Goal: Task Accomplishment & Management: Manage account settings

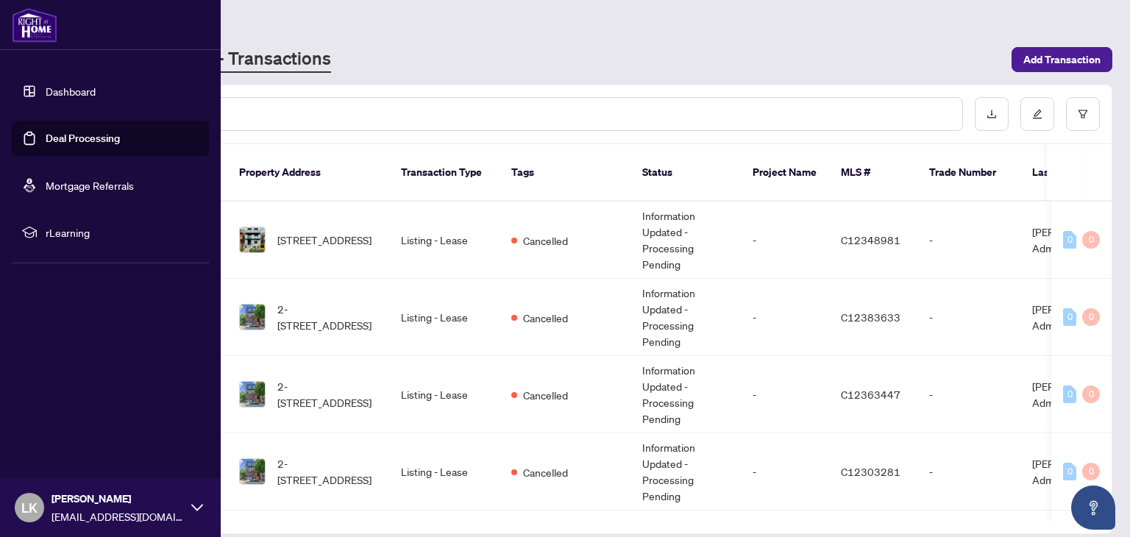
click at [74, 134] on link "Deal Processing" at bounding box center [83, 138] width 74 height 13
click at [72, 134] on link "Deal Processing" at bounding box center [83, 138] width 74 height 13
click at [63, 139] on link "Deal Processing" at bounding box center [83, 138] width 74 height 13
click at [61, 138] on link "Deal Processing" at bounding box center [83, 138] width 74 height 13
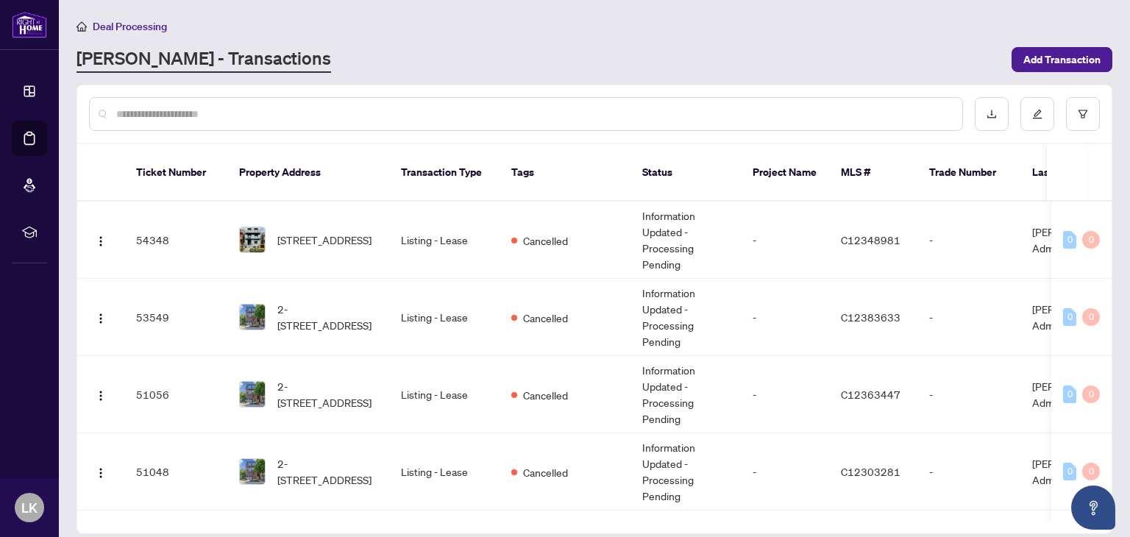
click at [379, 113] on input "text" at bounding box center [533, 114] width 834 height 16
click at [368, 10] on main "Deal Processing [PERSON_NAME] - Transactions Add Transaction Ticket Number Prop…" at bounding box center [594, 268] width 1071 height 537
click at [359, 16] on main "Deal Processing [PERSON_NAME] - Transactions Add Transaction Ticket Number Prop…" at bounding box center [594, 268] width 1071 height 537
drag, startPoint x: 225, startPoint y: 127, endPoint x: 224, endPoint y: 112, distance: 15.5
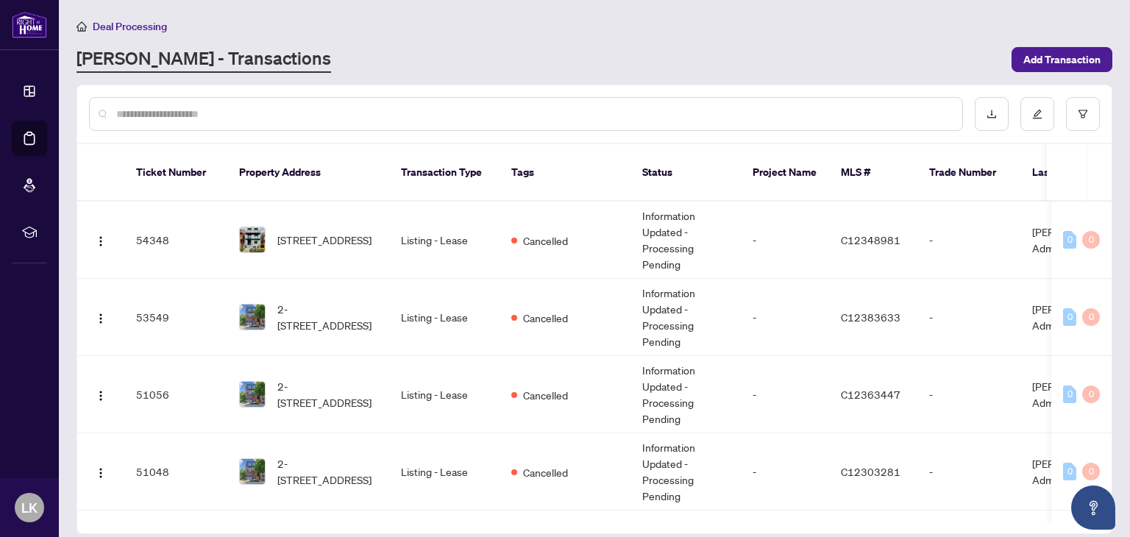
click at [224, 112] on div at bounding box center [526, 114] width 874 height 34
click at [224, 112] on input "text" at bounding box center [533, 114] width 834 height 16
type input "****"
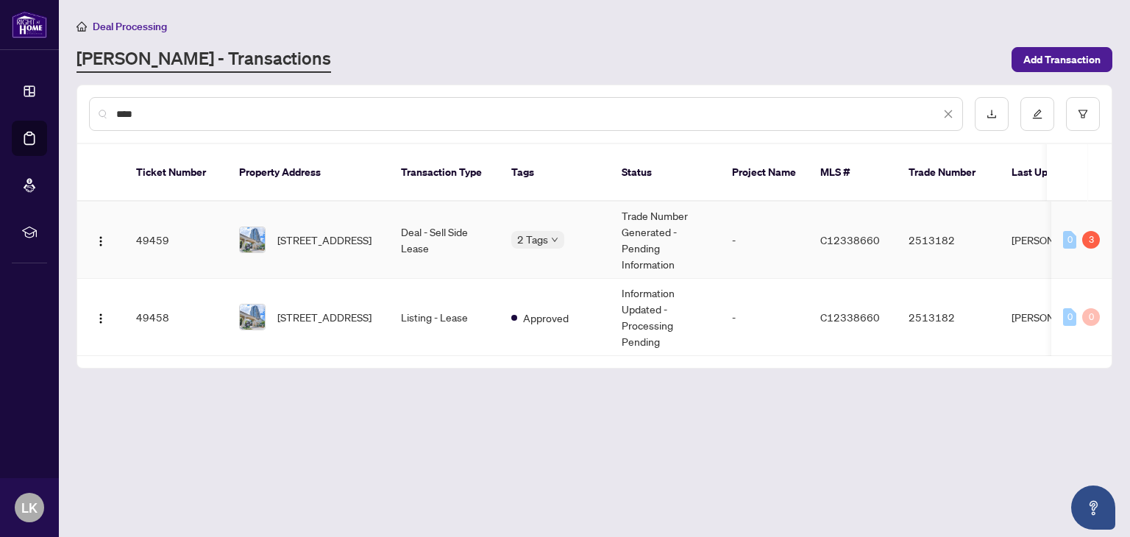
click at [389, 220] on td "Deal - Sell Side Lease" at bounding box center [444, 240] width 110 height 77
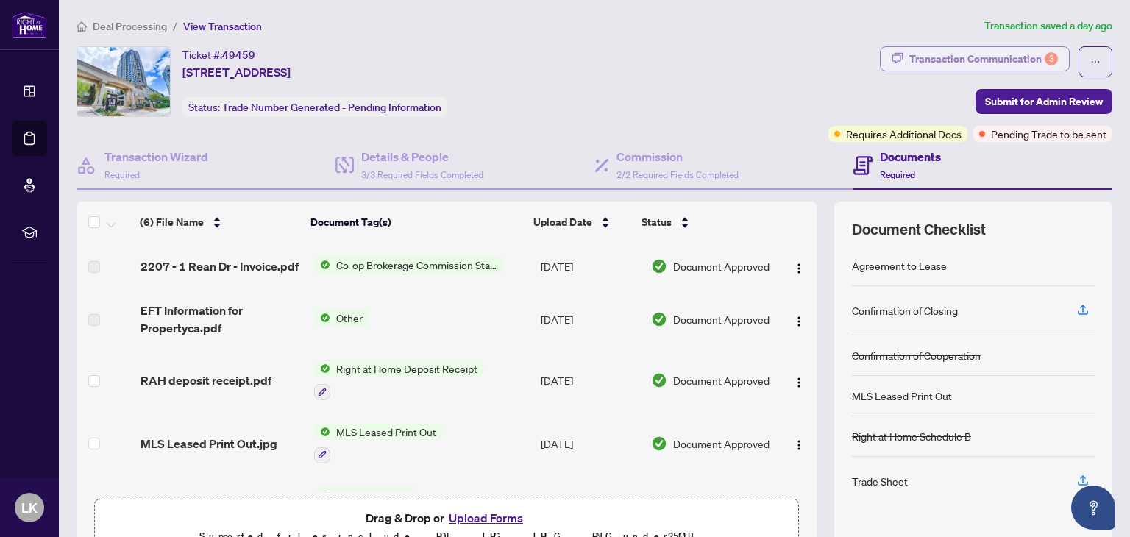
click at [996, 52] on div "Transaction Communication 3" at bounding box center [983, 59] width 149 height 24
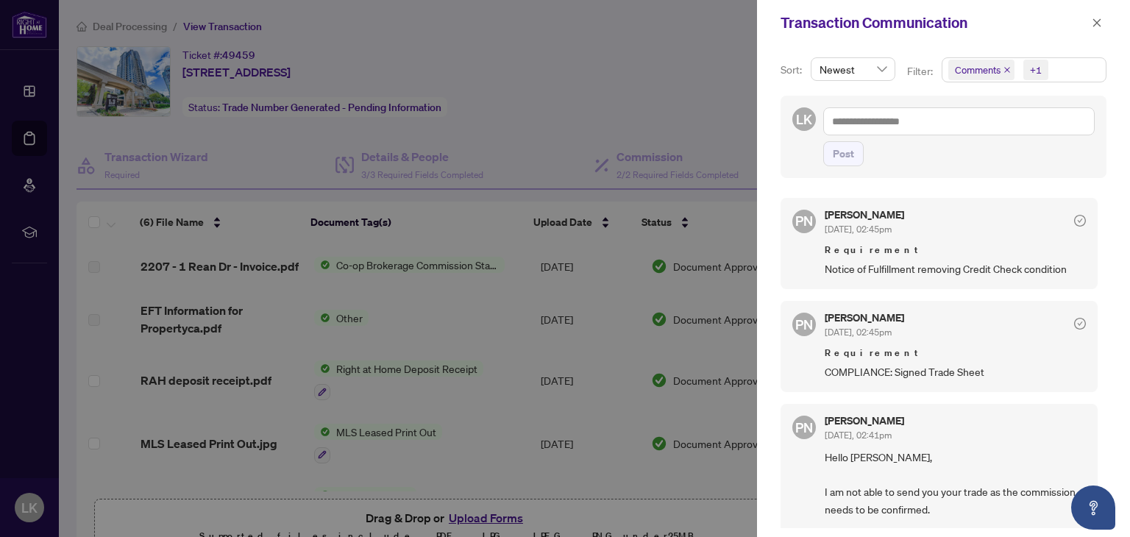
scroll to position [79, 0]
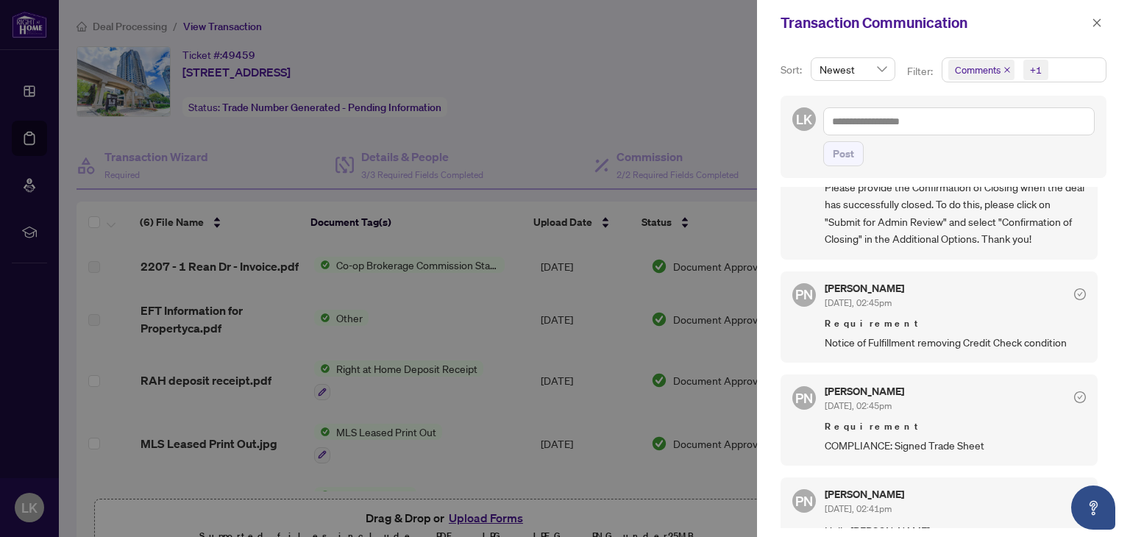
click at [219, 363] on div at bounding box center [565, 268] width 1130 height 537
click at [257, 338] on div at bounding box center [565, 268] width 1130 height 537
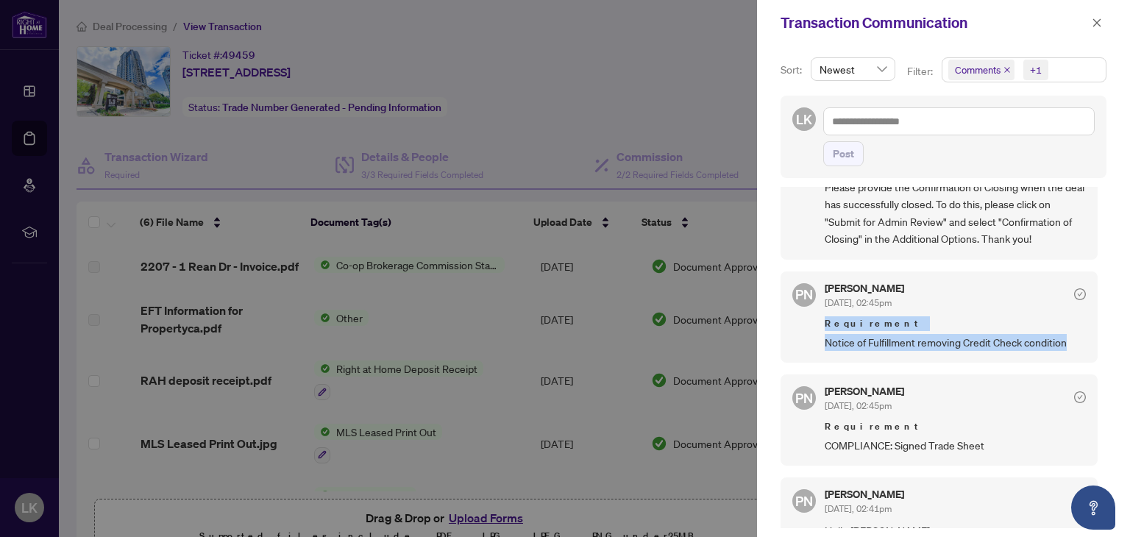
drag, startPoint x: 1074, startPoint y: 343, endPoint x: 823, endPoint y: 330, distance: 251.1
click at [823, 330] on div "PN [PERSON_NAME] [DATE], 02:45pm Requirement Notice of Fulfillment removing Cre…" at bounding box center [938, 316] width 317 height 91
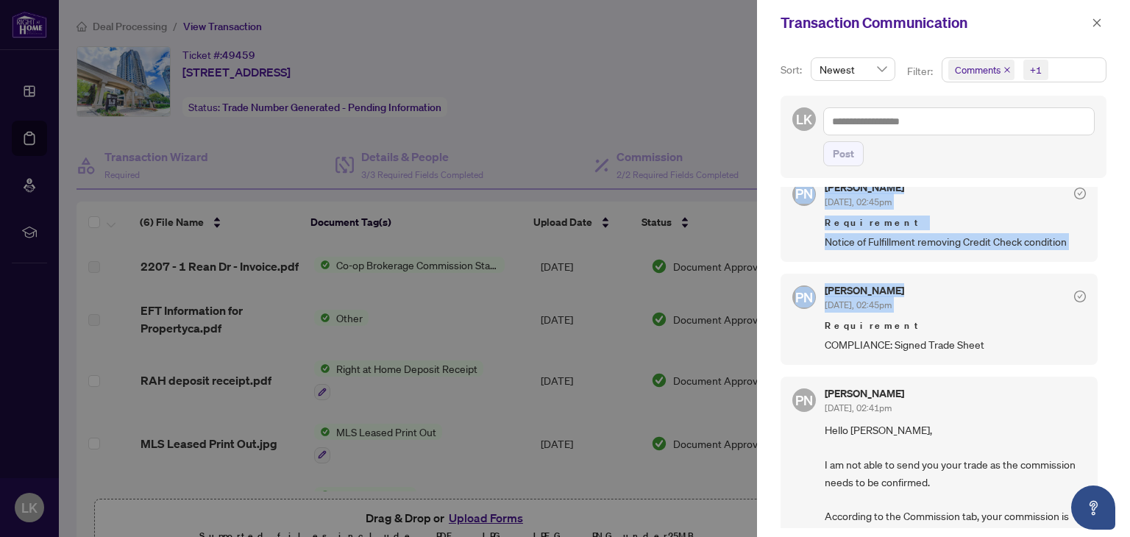
scroll to position [147, 0]
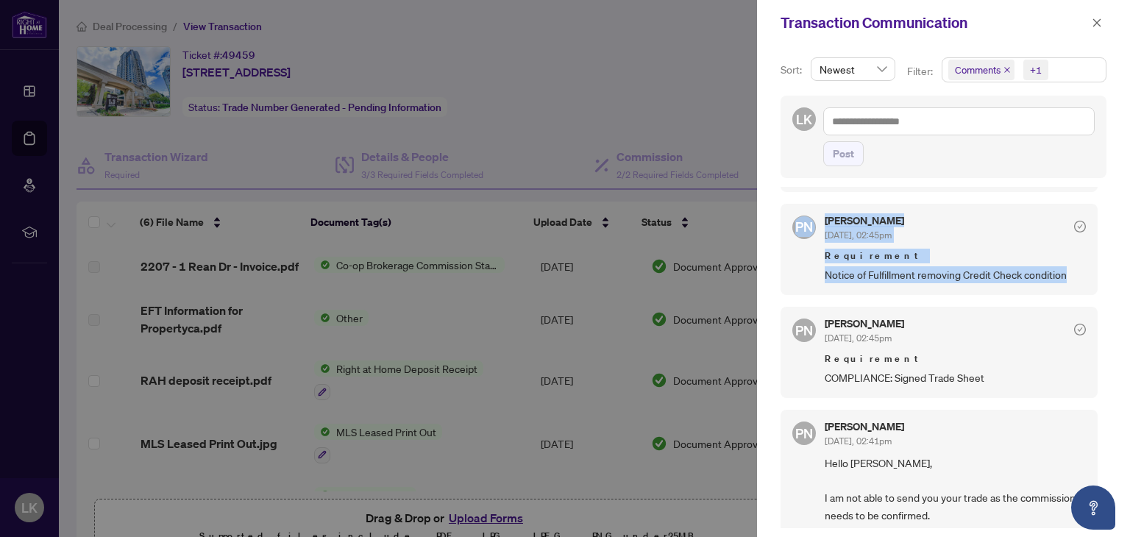
drag, startPoint x: 823, startPoint y: 238, endPoint x: 1076, endPoint y: 275, distance: 255.8
click at [1076, 275] on div "PN [PERSON_NAME] [DATE], 02:45pm Requirement Please provide the Confirmation of…" at bounding box center [943, 357] width 326 height 341
copy div "Requirement Please provide the Confirmation of Closing when the deal has succes…"
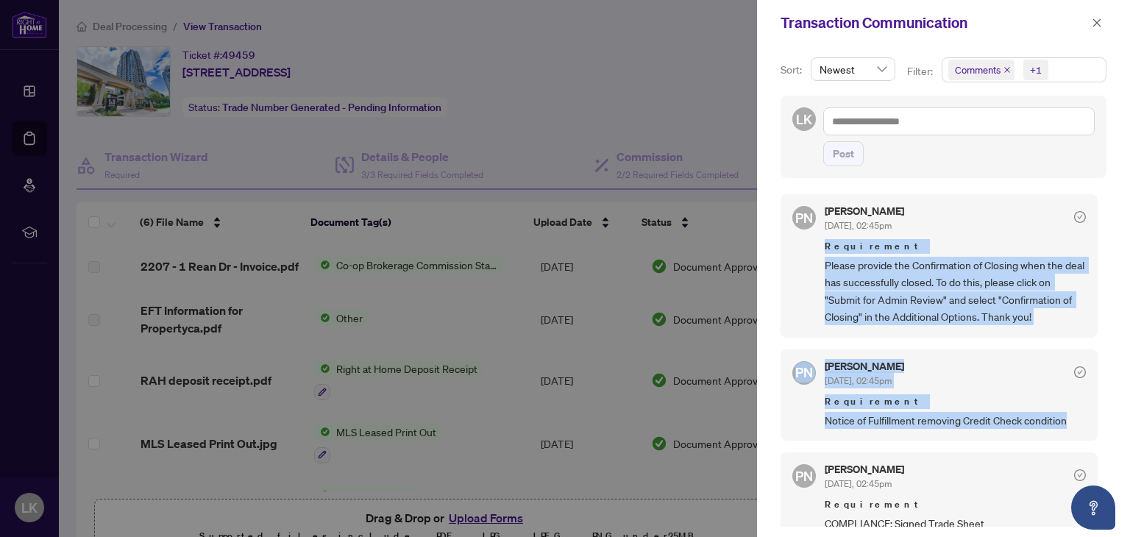
scroll to position [0, 0]
drag, startPoint x: 923, startPoint y: 510, endPoint x: 821, endPoint y: 271, distance: 260.6
click at [821, 271] on div "PN [PERSON_NAME] [DATE], 02:45pm Requirement Please provide the Confirmation of…" at bounding box center [943, 357] width 326 height 341
copy div "Please provide the Confirmation of Closing when the deal has successfully close…"
